Goal: Entertainment & Leisure: Browse casually

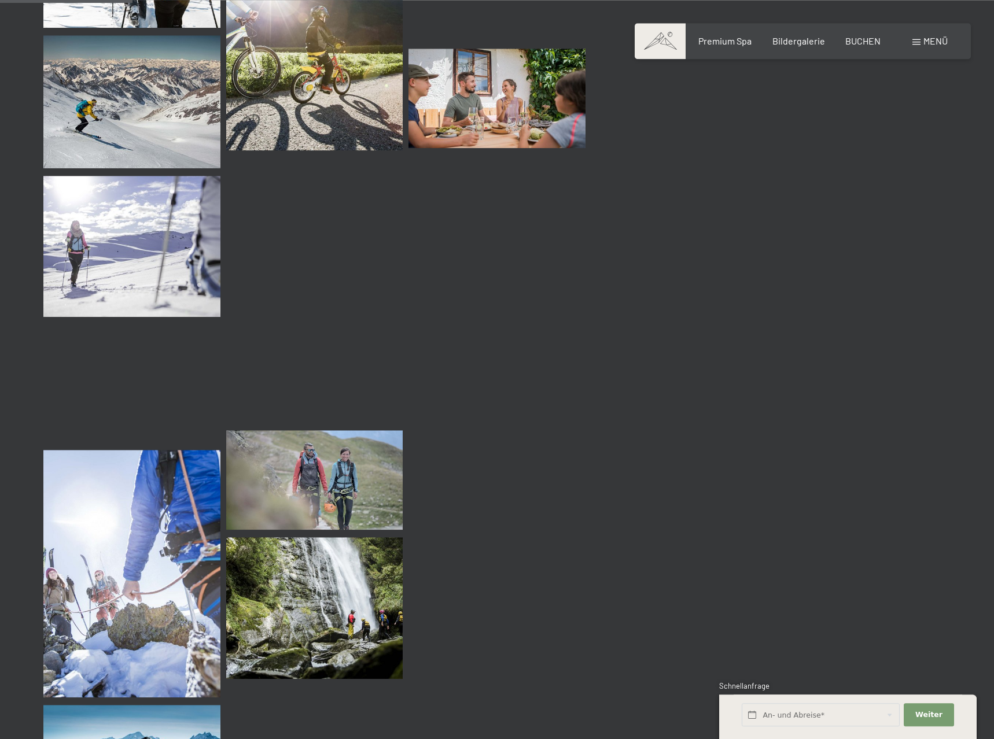
scroll to position [1829, 0]
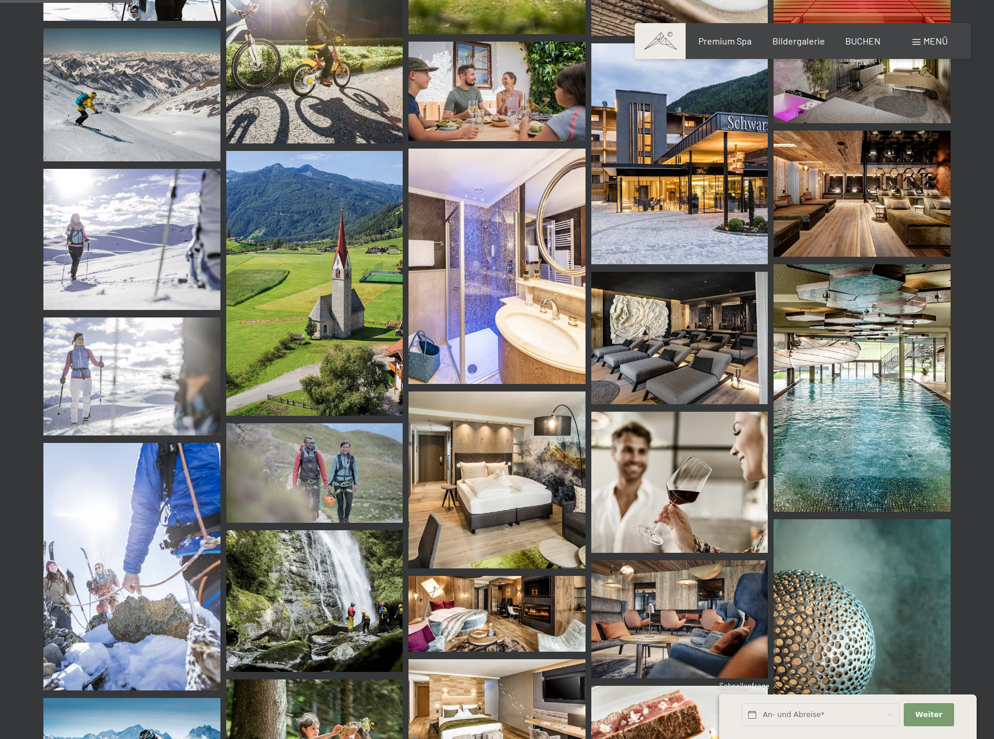
click at [889, 429] on img at bounding box center [862, 388] width 177 height 248
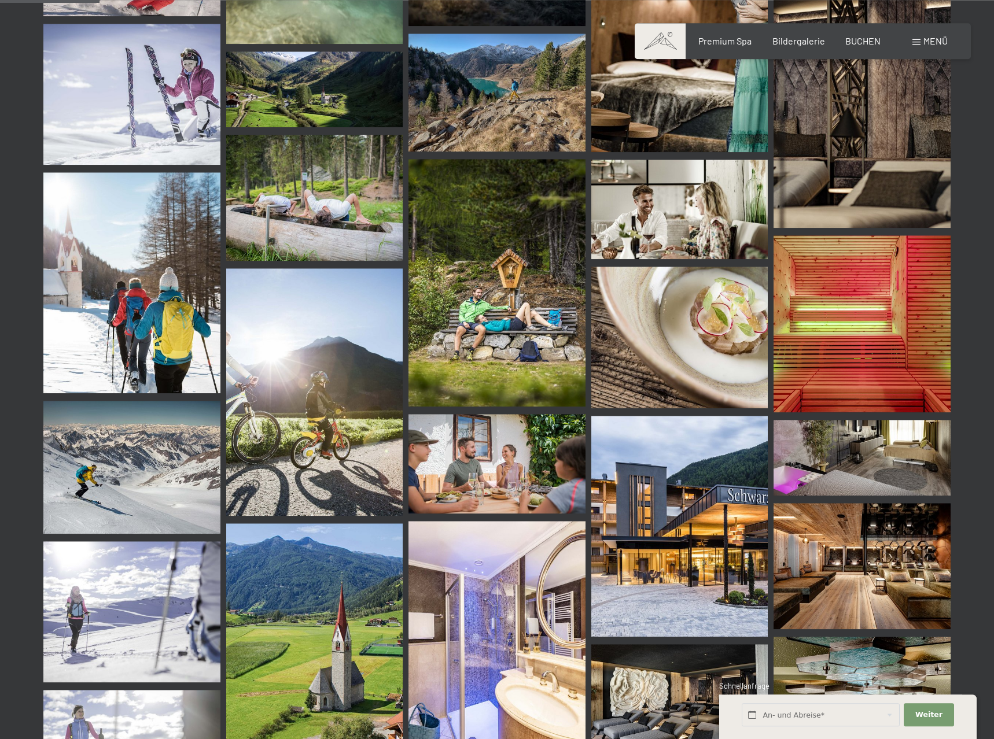
scroll to position [1475, 0]
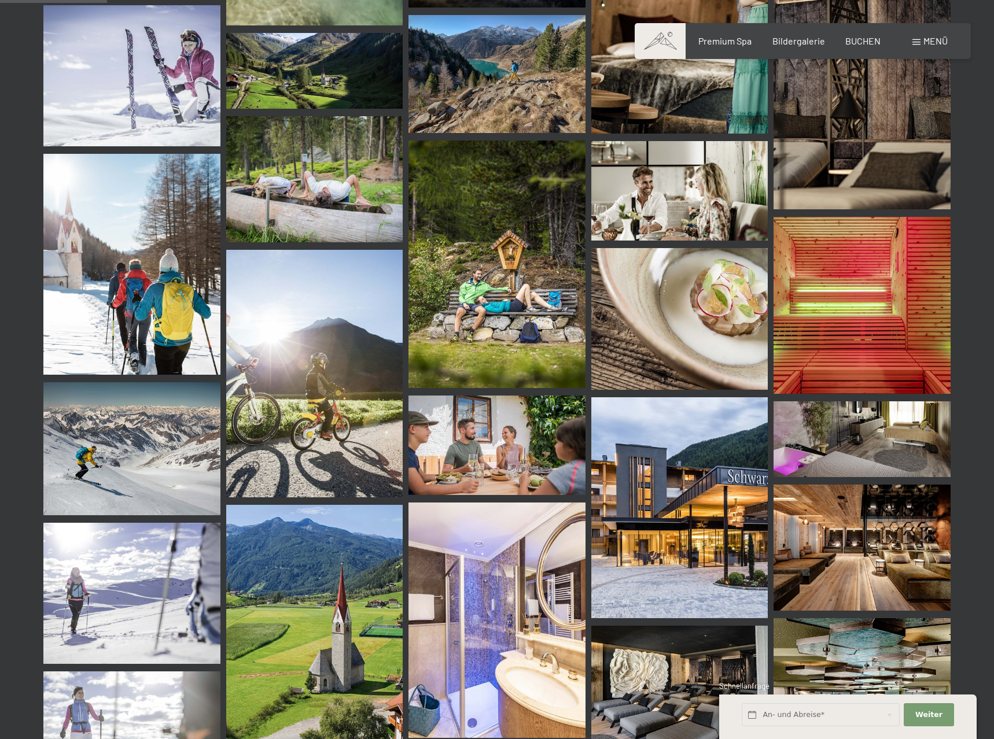
click at [850, 458] on img at bounding box center [862, 440] width 177 height 76
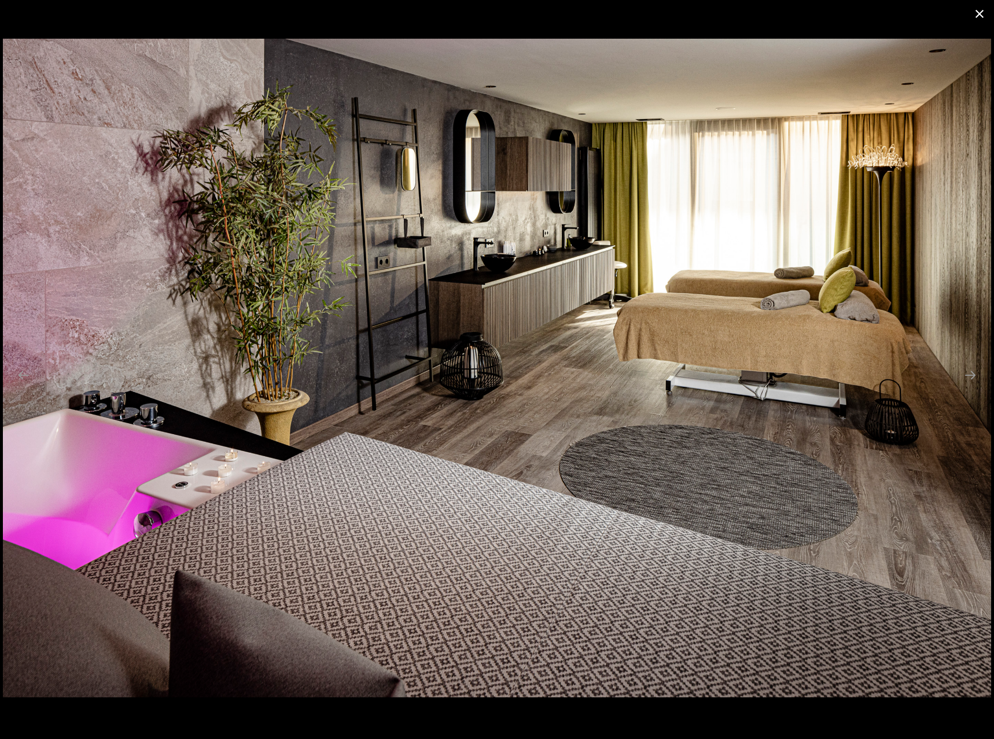
click at [982, 16] on button "Close gallery" at bounding box center [979, 13] width 29 height 27
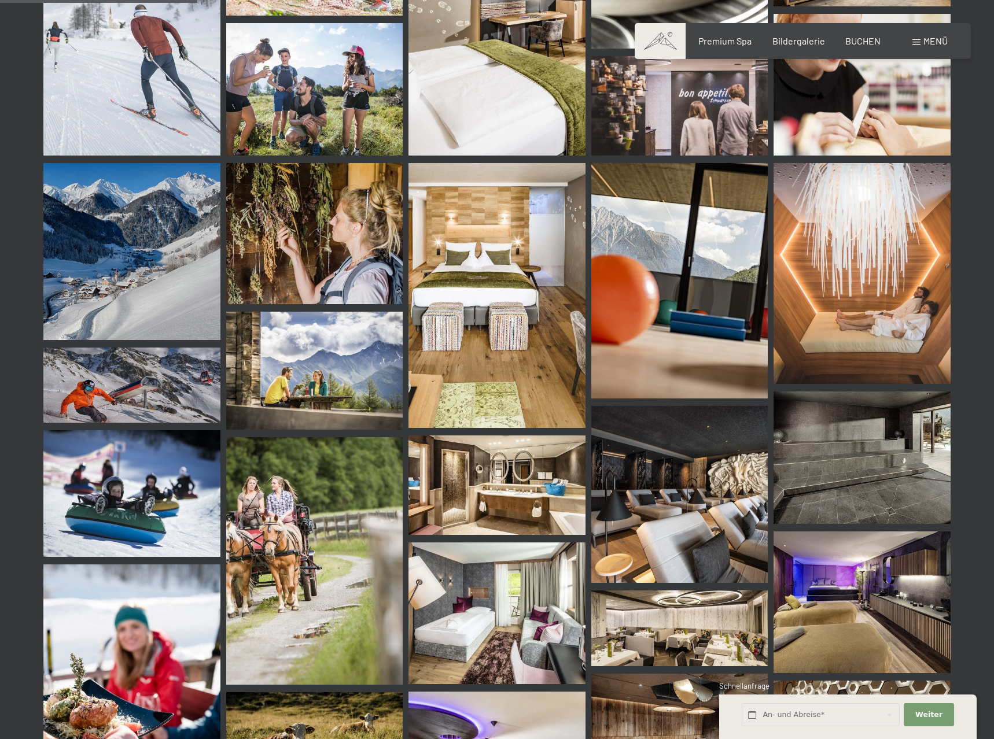
scroll to position [2774, 0]
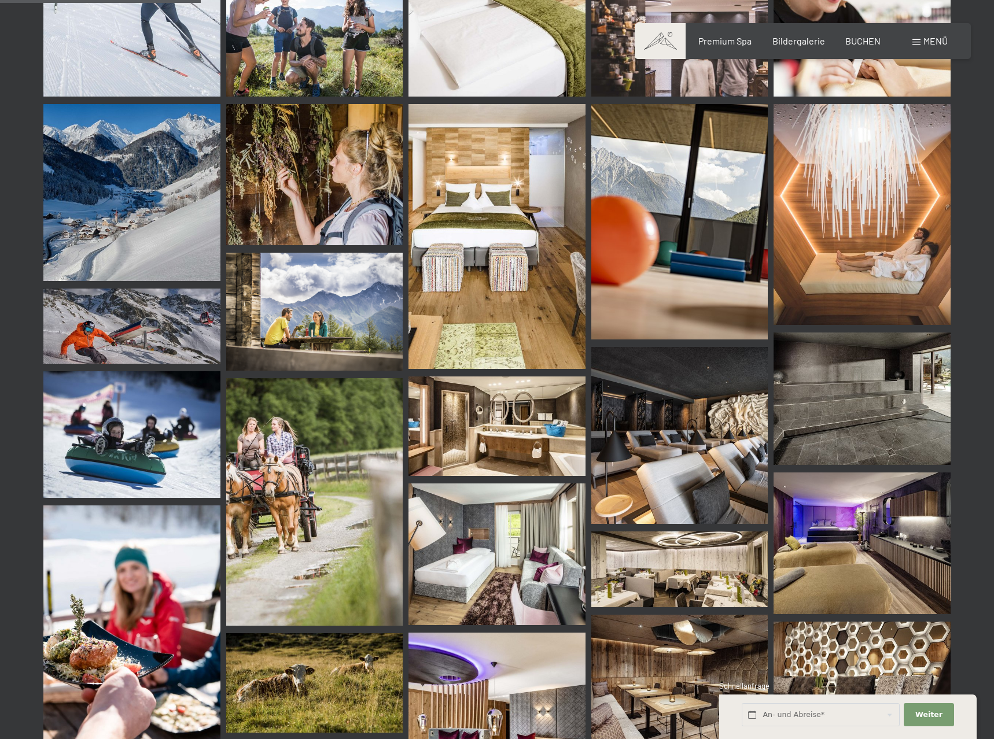
click at [691, 470] on img at bounding box center [679, 435] width 177 height 177
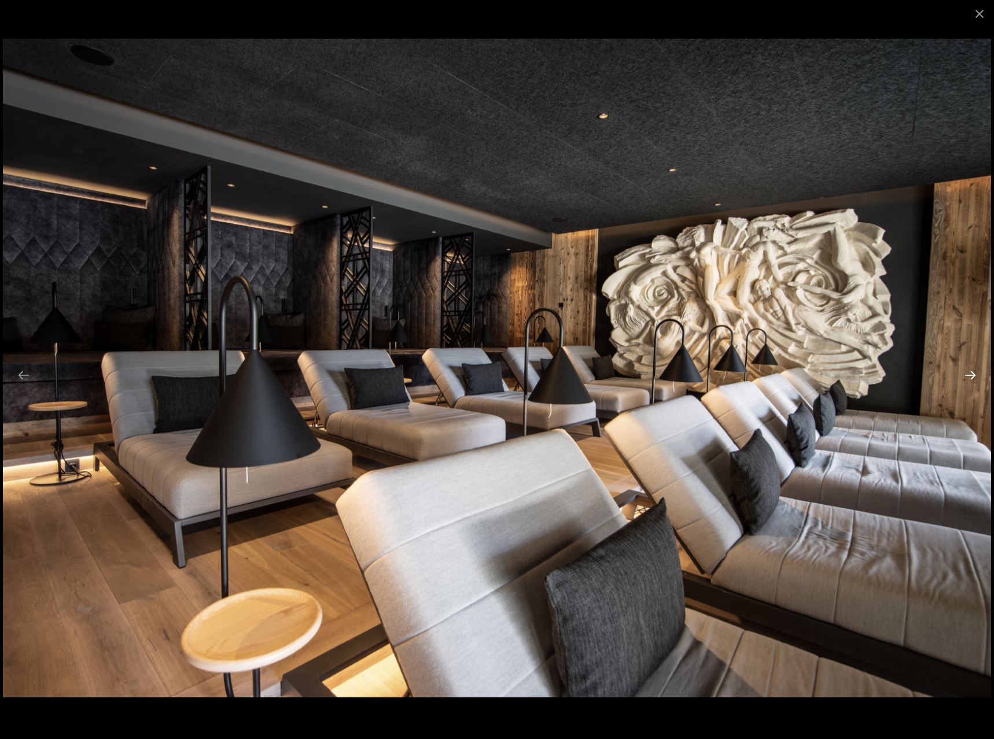
click at [971, 374] on button "Next slide" at bounding box center [970, 375] width 24 height 23
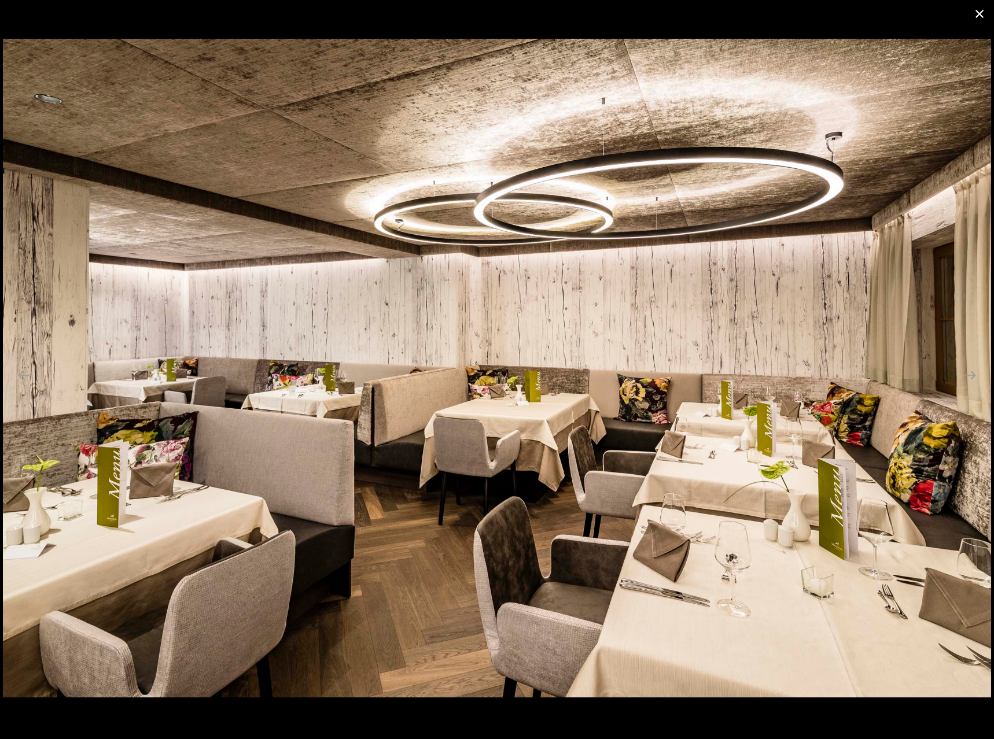
click at [976, 18] on button "Close gallery" at bounding box center [979, 13] width 29 height 27
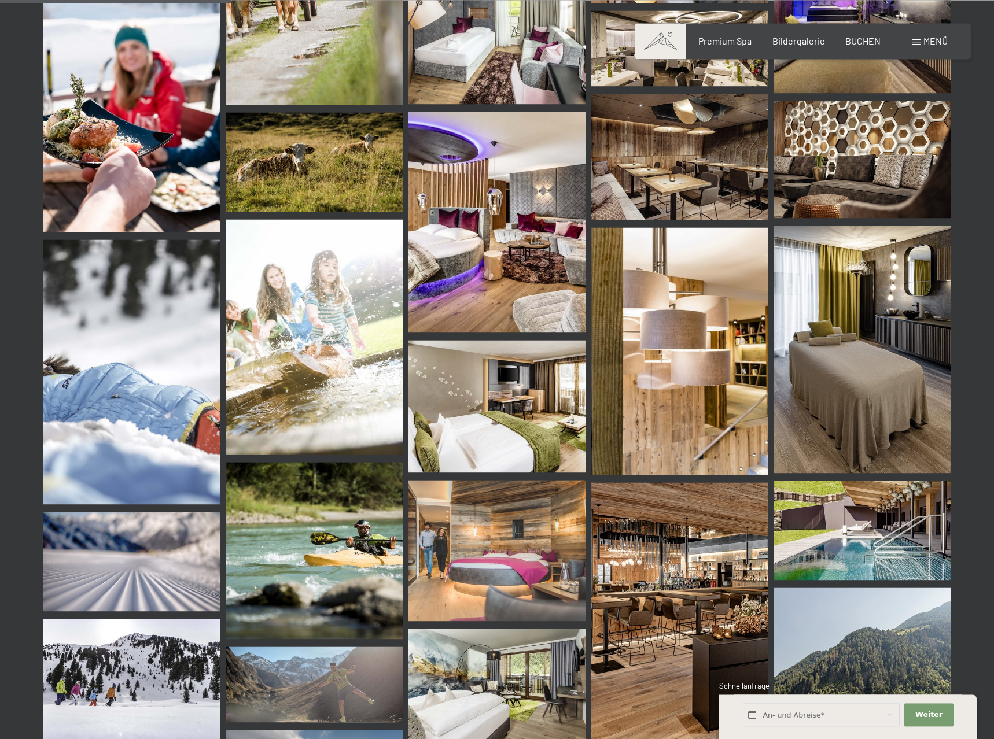
scroll to position [3364, 0]
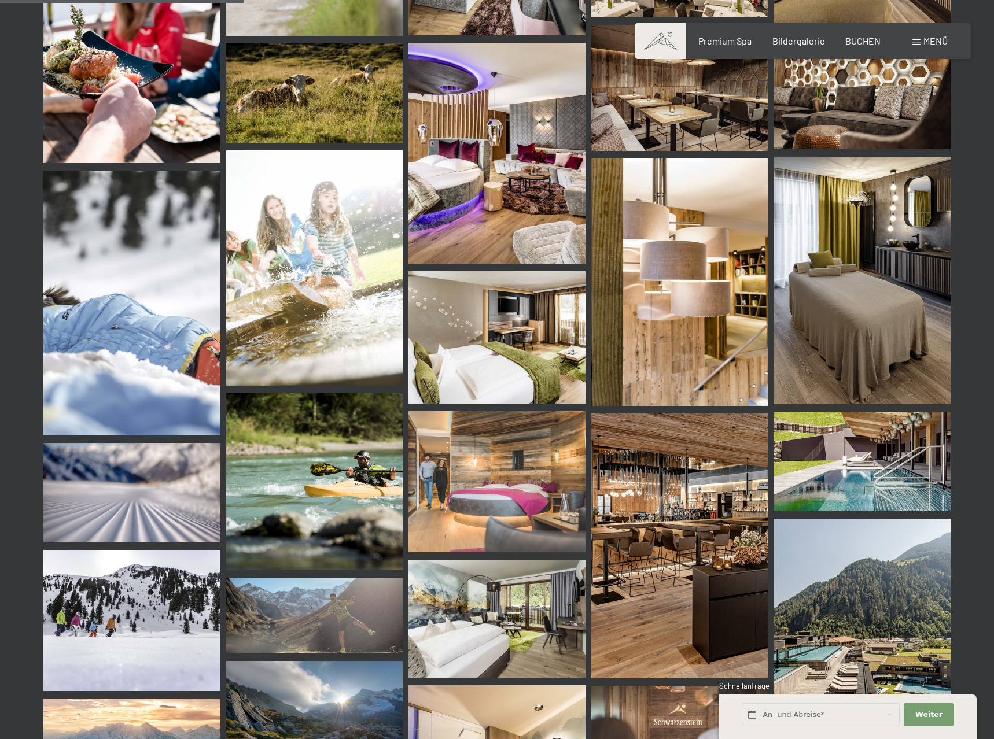
click at [883, 461] on img at bounding box center [862, 462] width 177 height 100
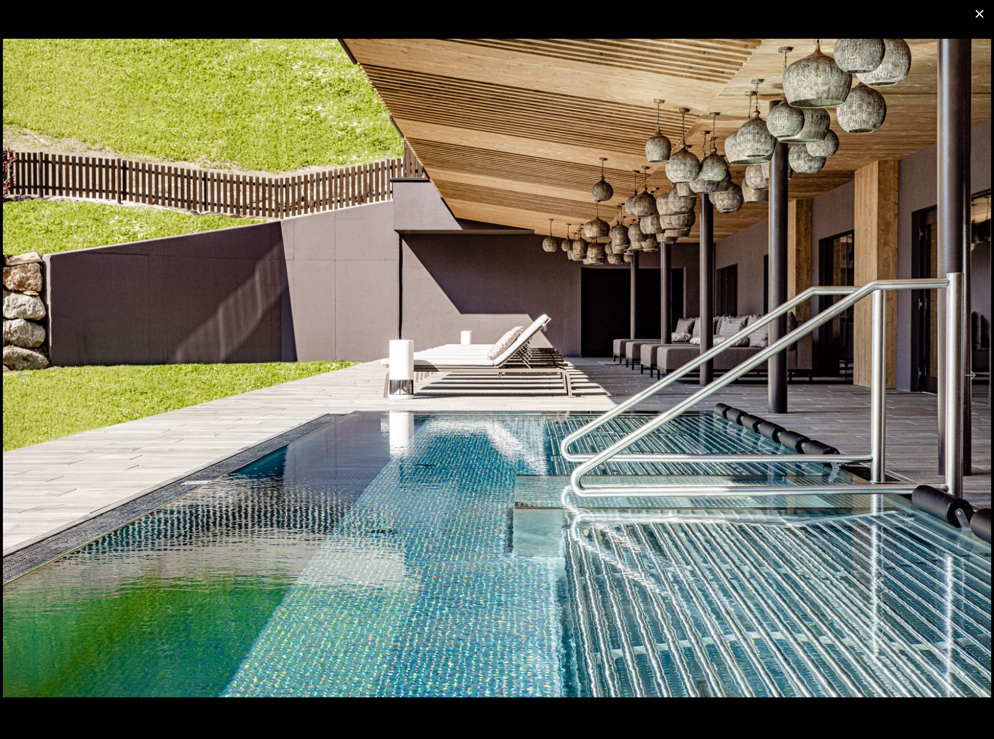
click at [977, 14] on button "Close gallery" at bounding box center [979, 13] width 29 height 27
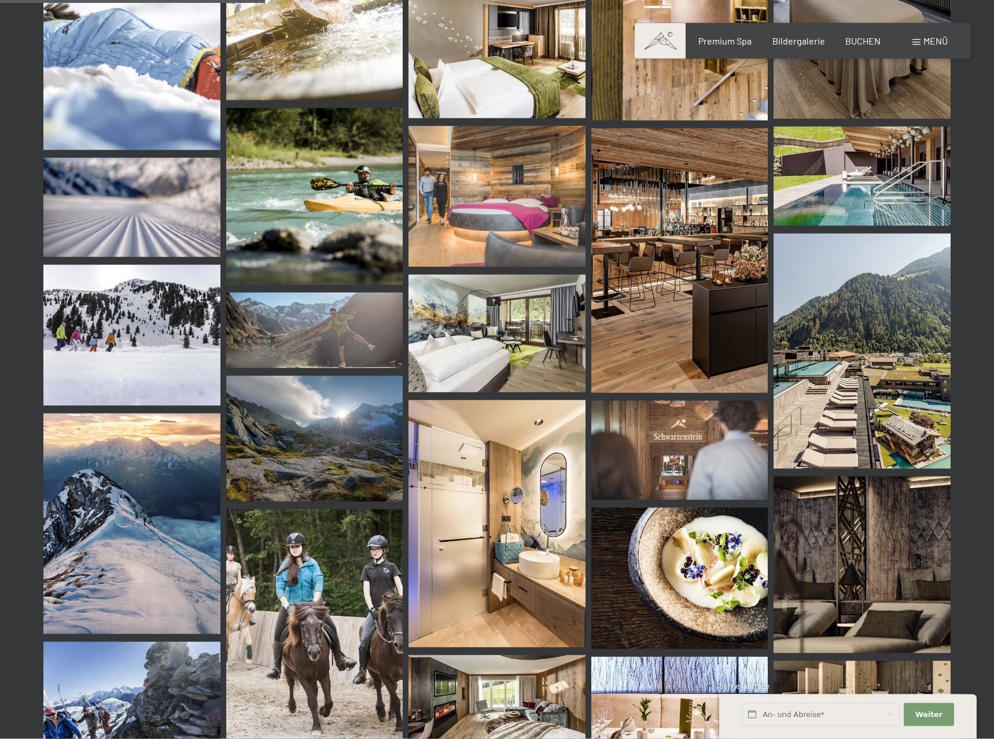
scroll to position [3659, 0]
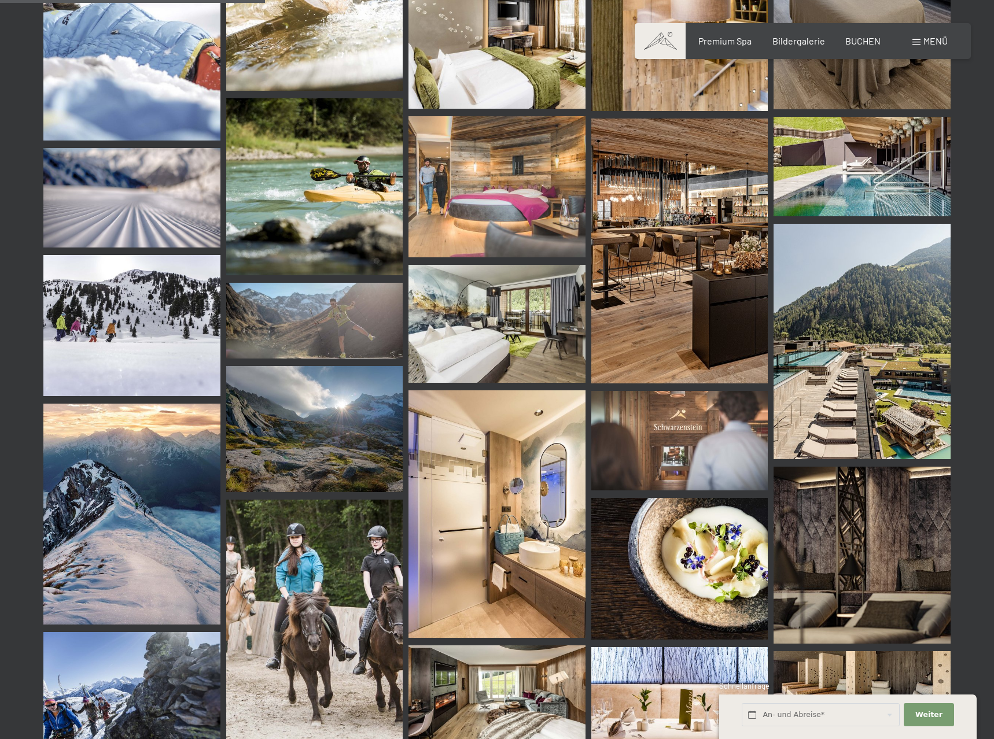
click at [870, 410] on img at bounding box center [862, 341] width 177 height 235
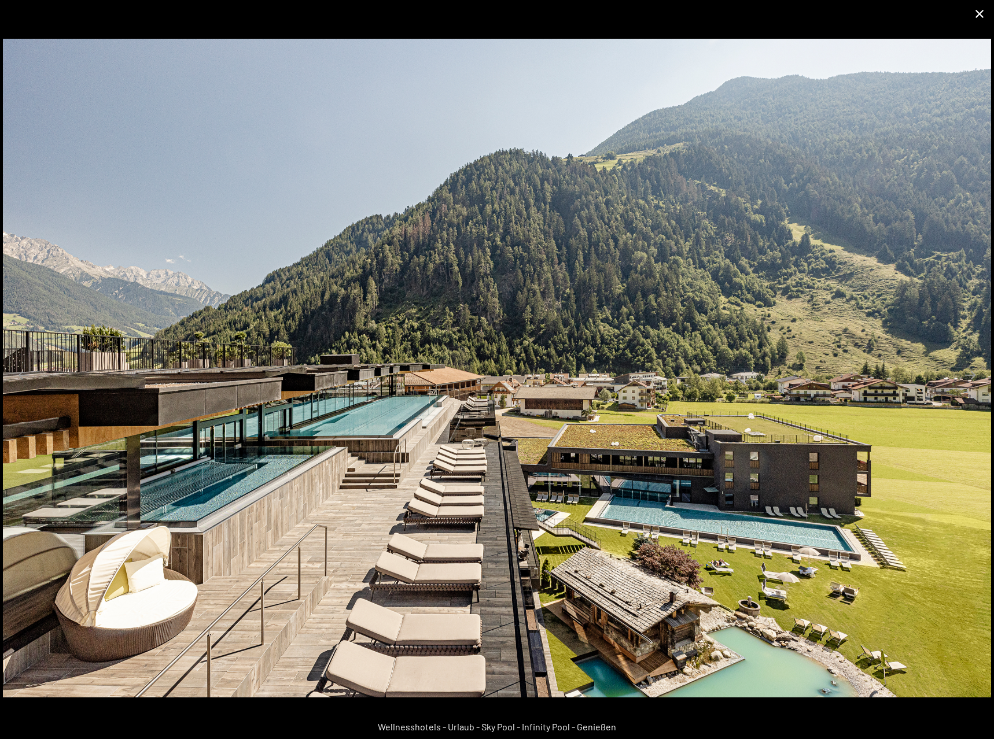
click at [984, 8] on button "Close gallery" at bounding box center [979, 13] width 29 height 27
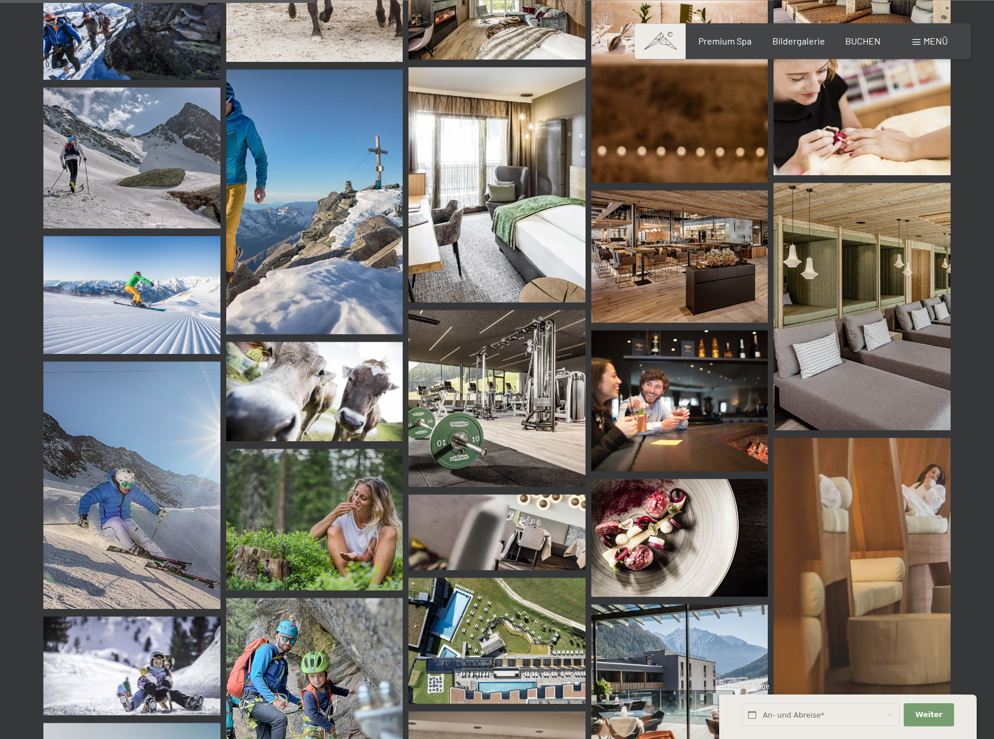
scroll to position [4367, 0]
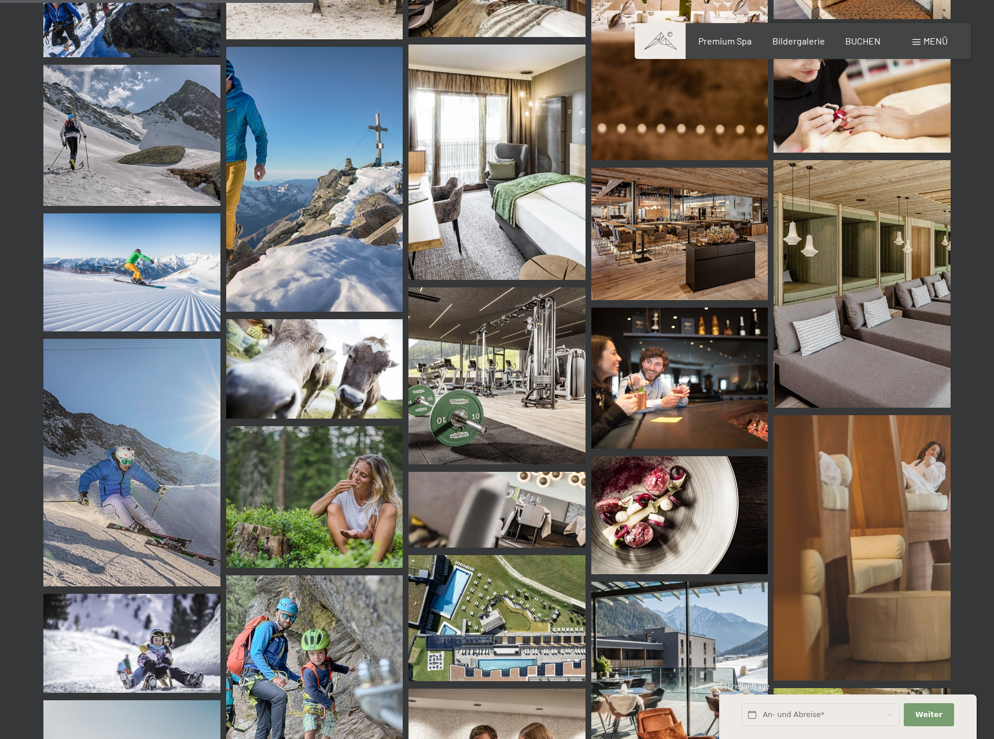
click at [860, 285] on img at bounding box center [862, 284] width 177 height 248
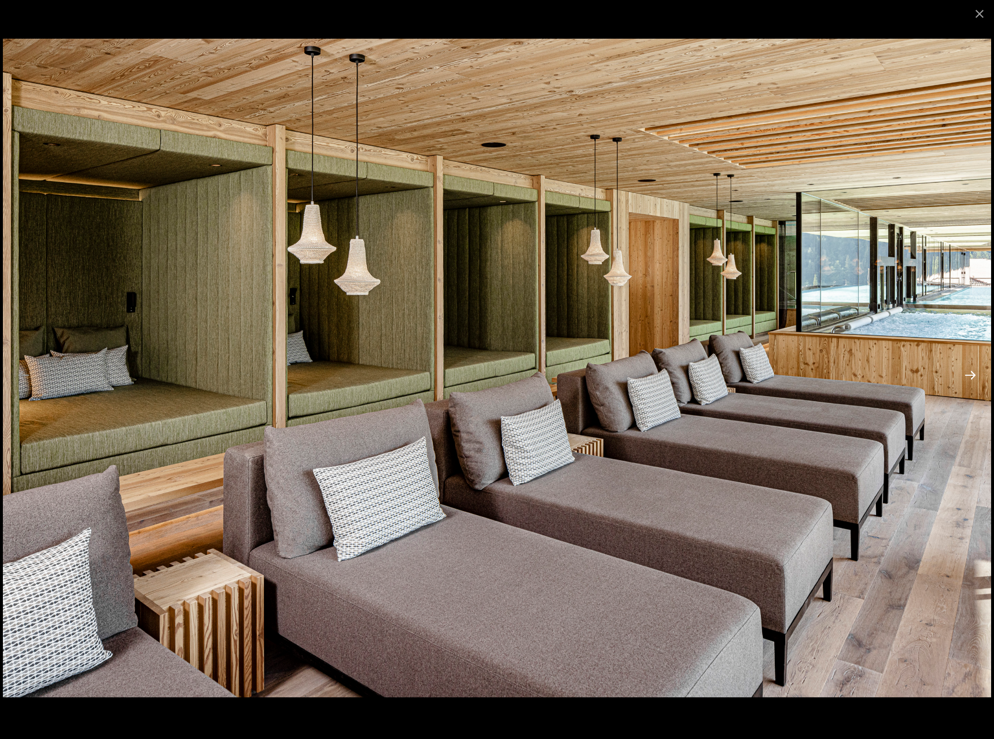
click at [965, 372] on button "Next slide" at bounding box center [970, 375] width 24 height 23
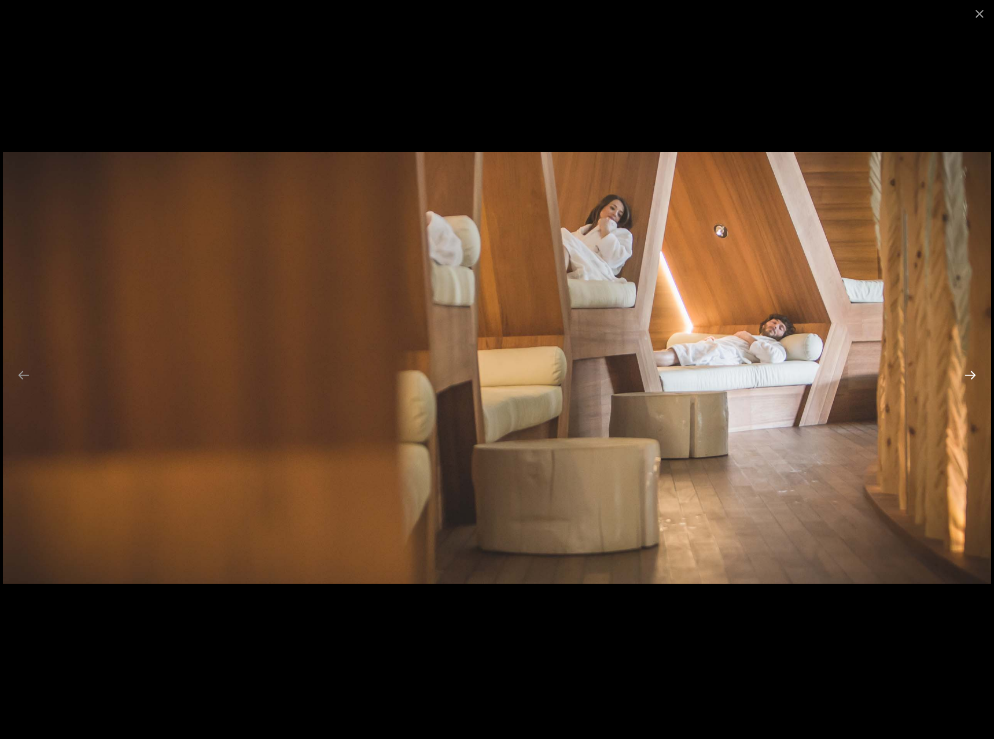
click at [965, 372] on button "Next slide" at bounding box center [970, 375] width 24 height 23
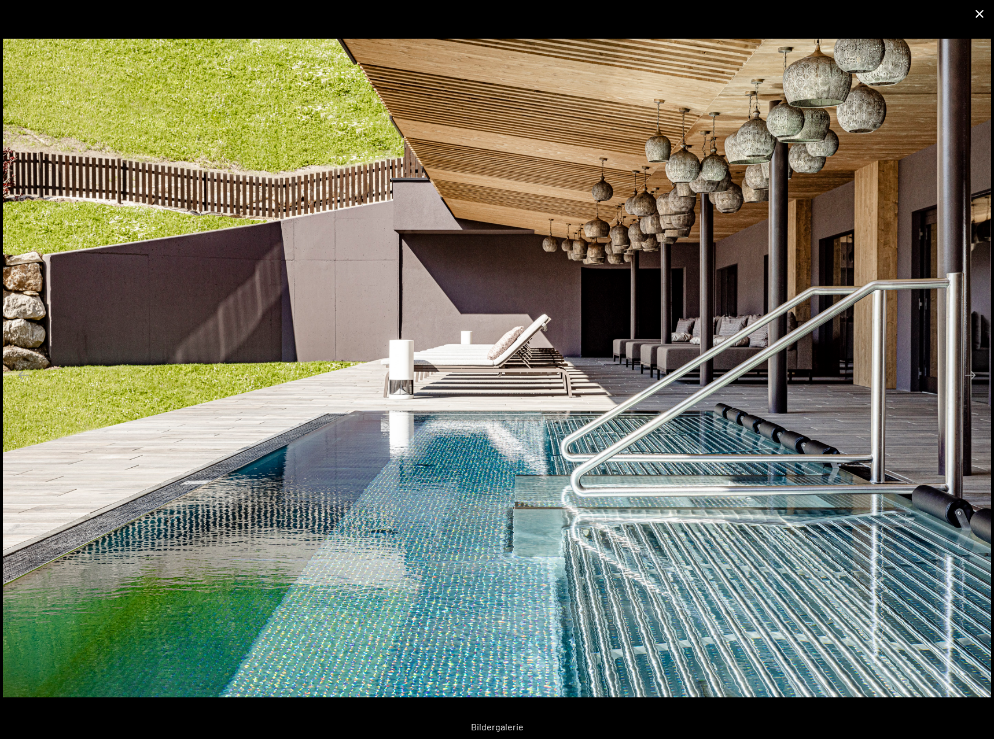
click at [978, 11] on button "Close gallery" at bounding box center [979, 13] width 29 height 27
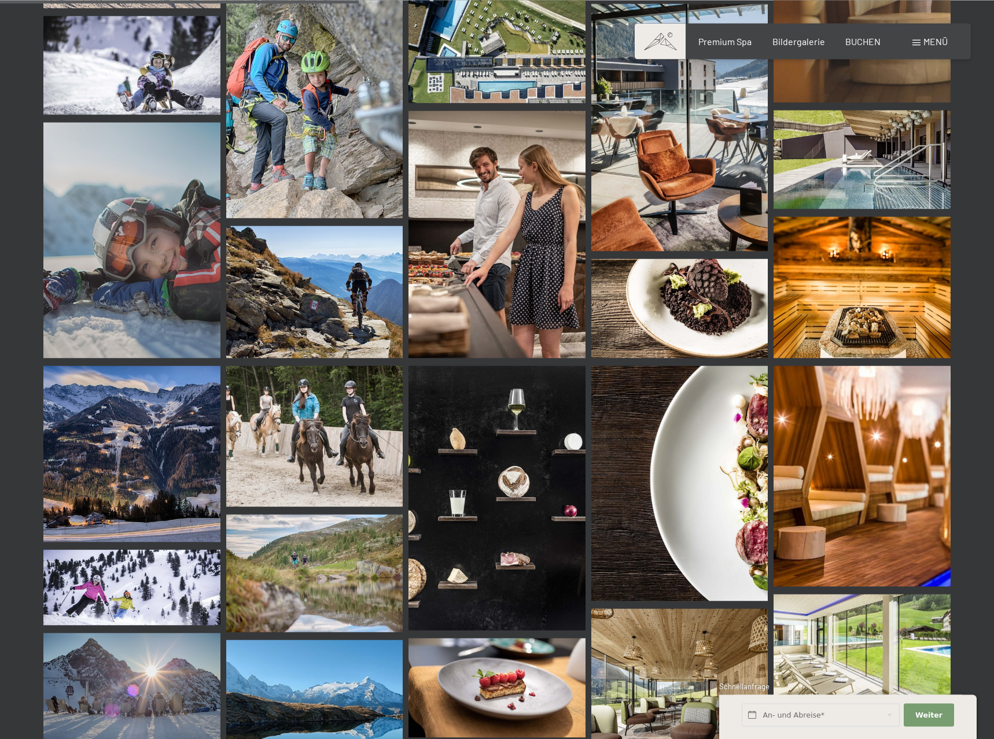
scroll to position [4957, 0]
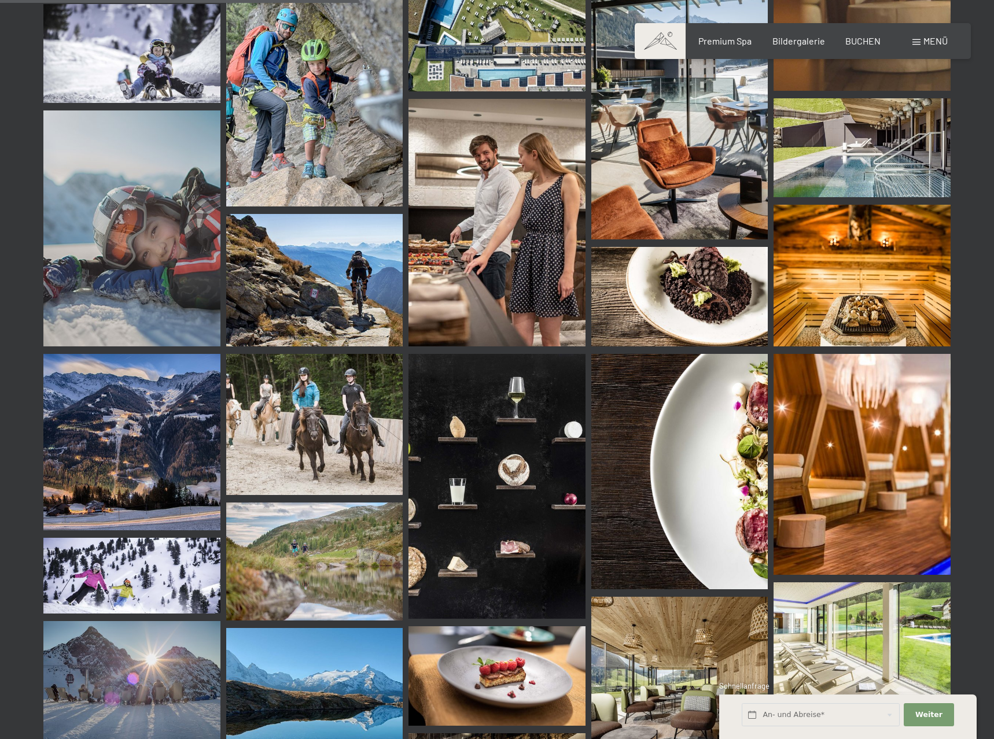
click at [850, 450] on img at bounding box center [862, 464] width 177 height 221
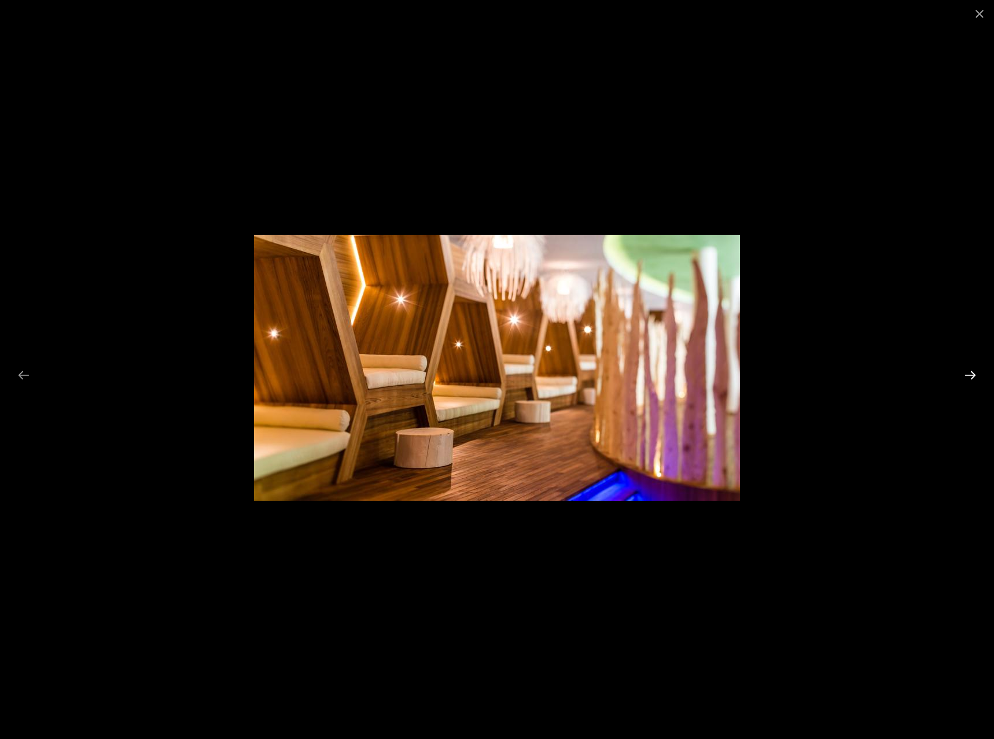
click at [971, 376] on button "Next slide" at bounding box center [970, 375] width 24 height 23
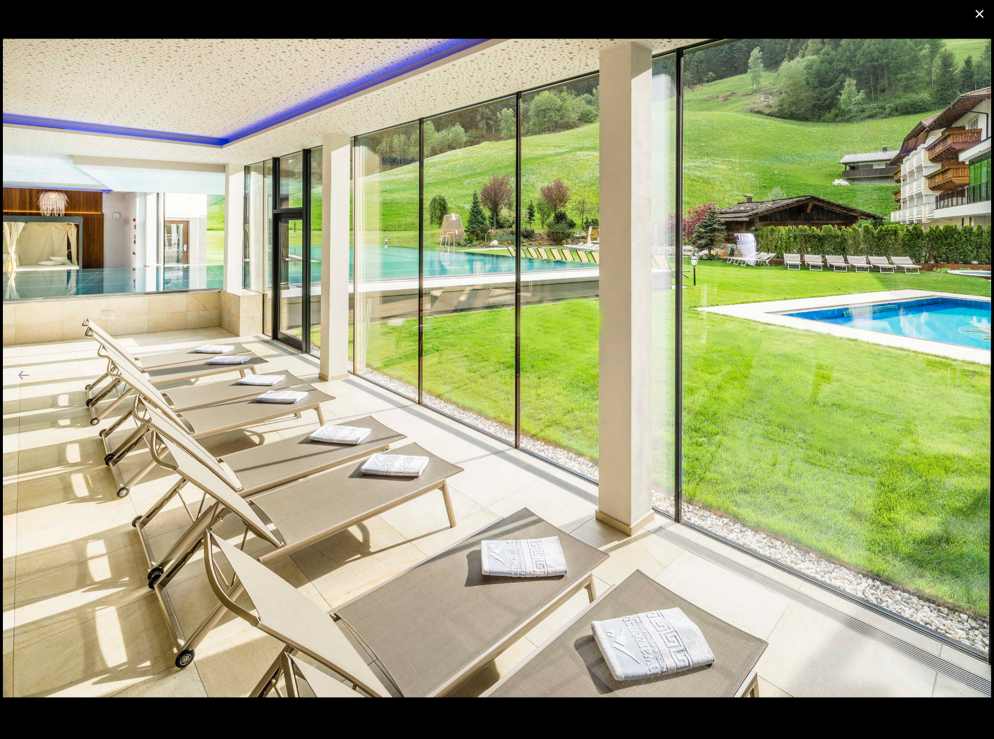
click at [980, 12] on button "Close gallery" at bounding box center [979, 13] width 29 height 27
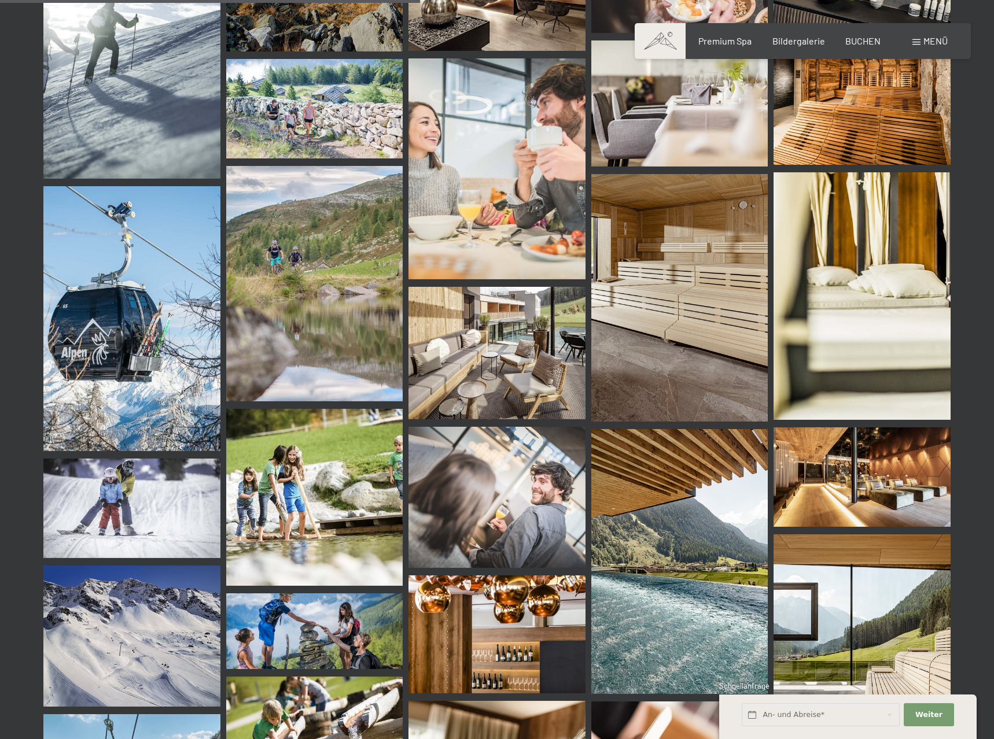
scroll to position [5842, 0]
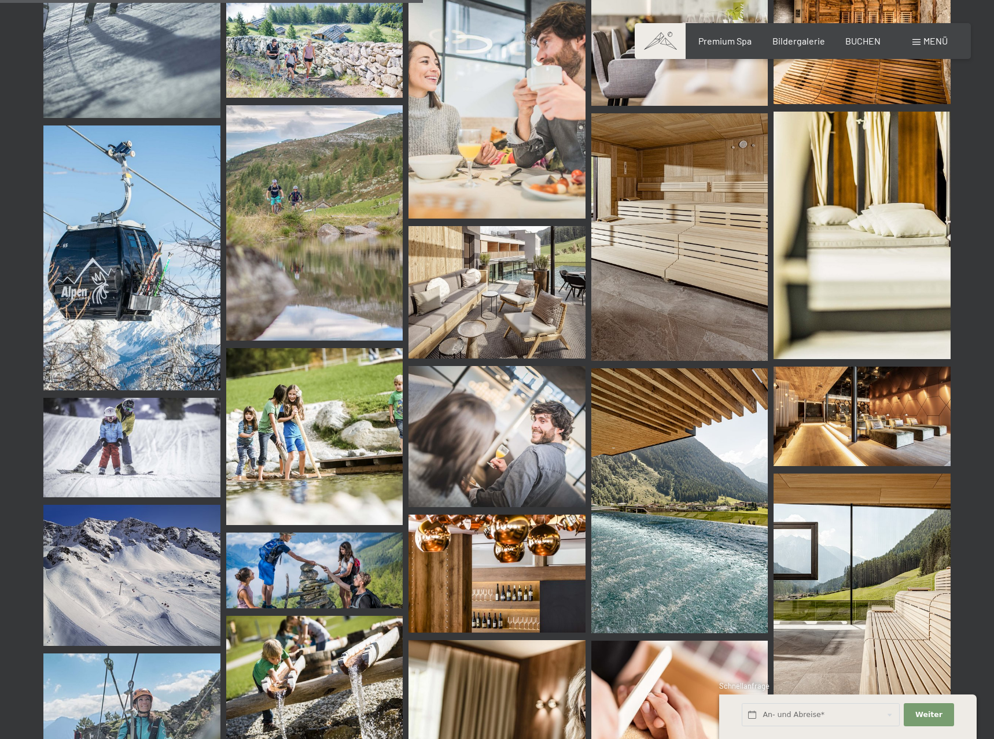
click at [662, 511] on img at bounding box center [679, 501] width 177 height 265
